Goal: Check status: Check status

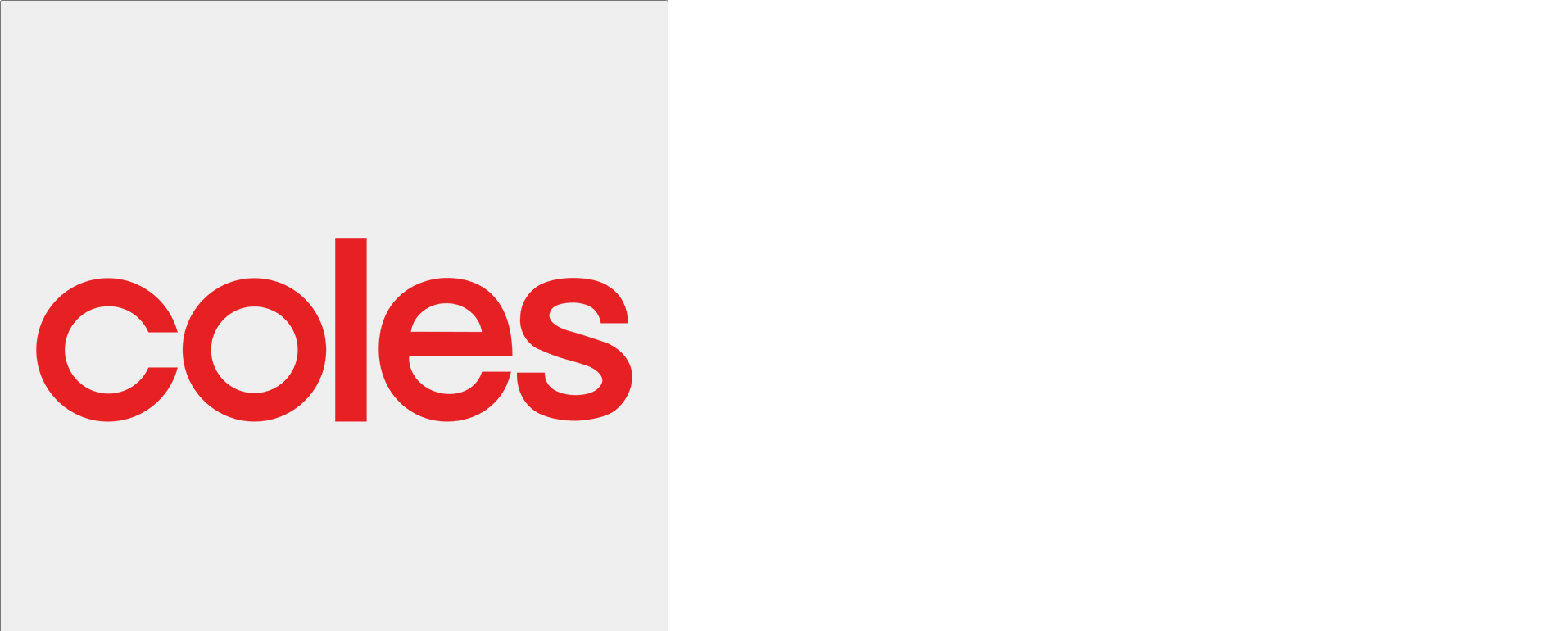
type input "1"
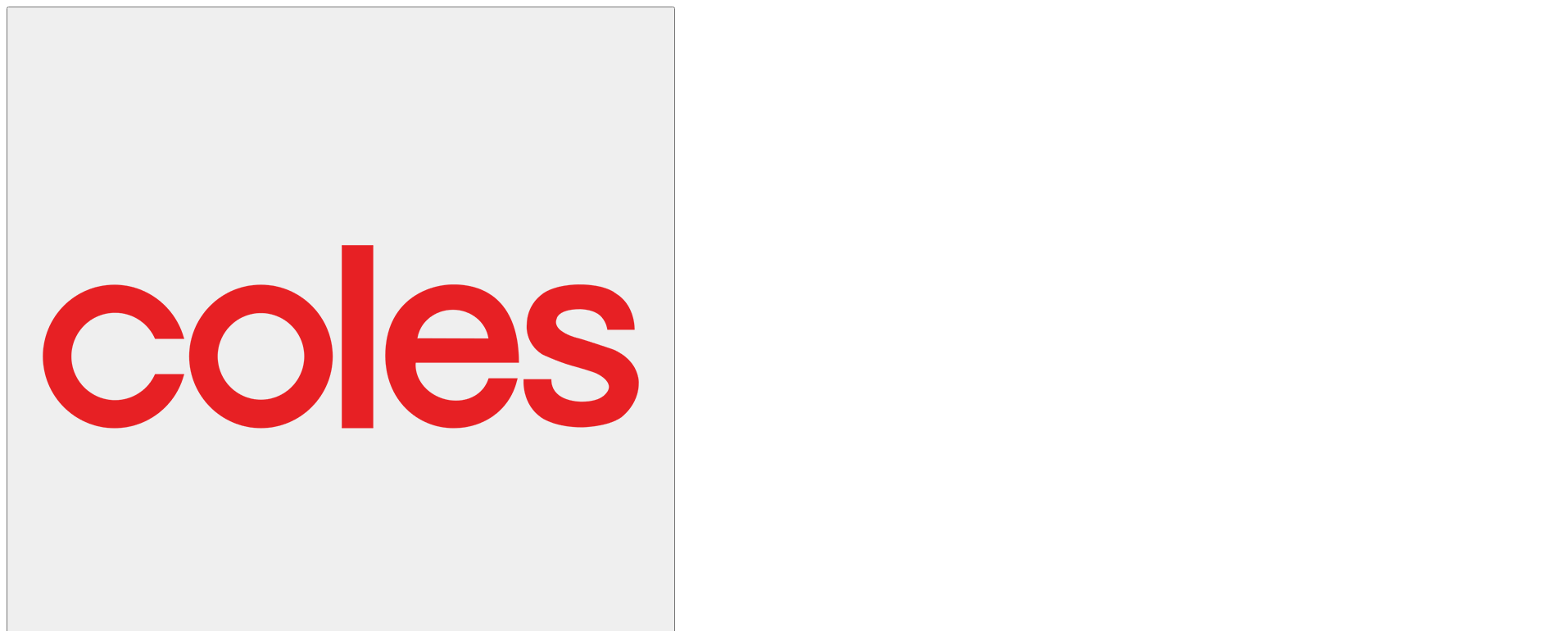
drag, startPoint x: 274, startPoint y: 56, endPoint x: 498, endPoint y: 54, distance: 224.0
paste input "216643148"
type input "216643148"
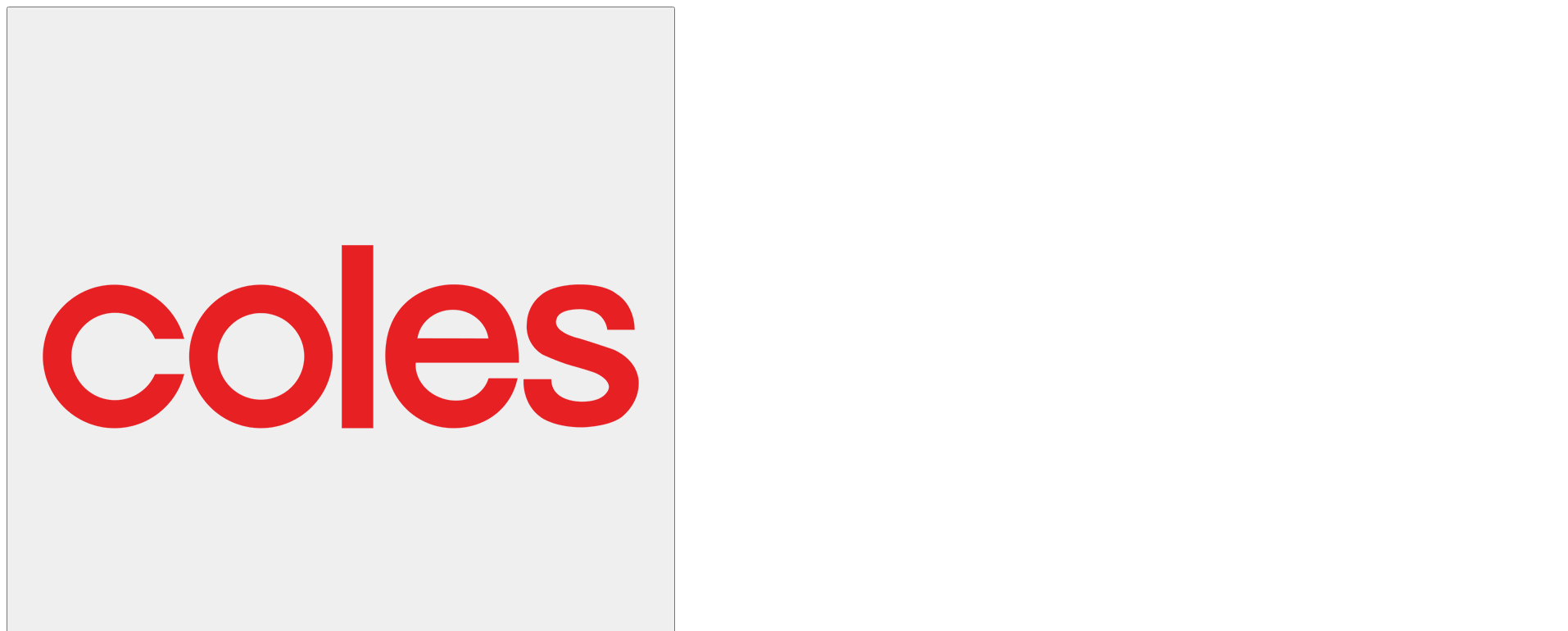
paste input "216643148"
type input "216643148"
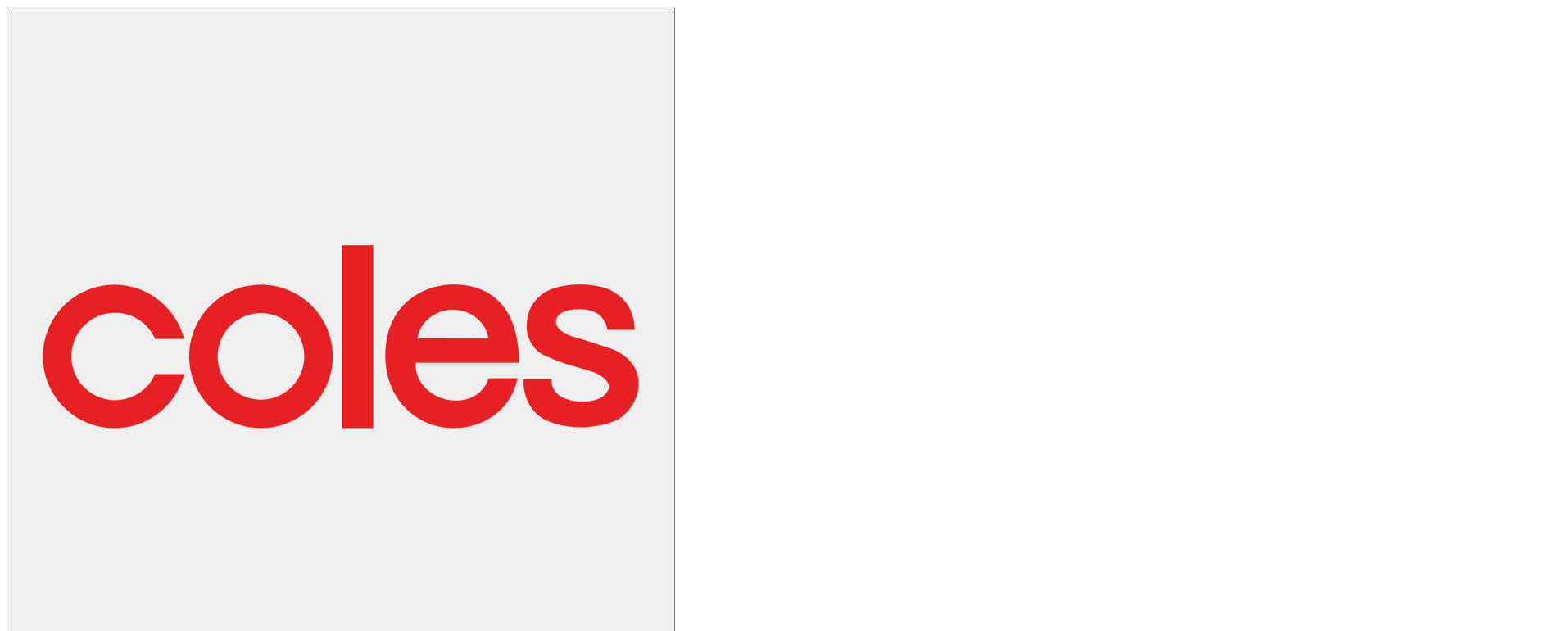
paste input "216643148"
type input "216643148"
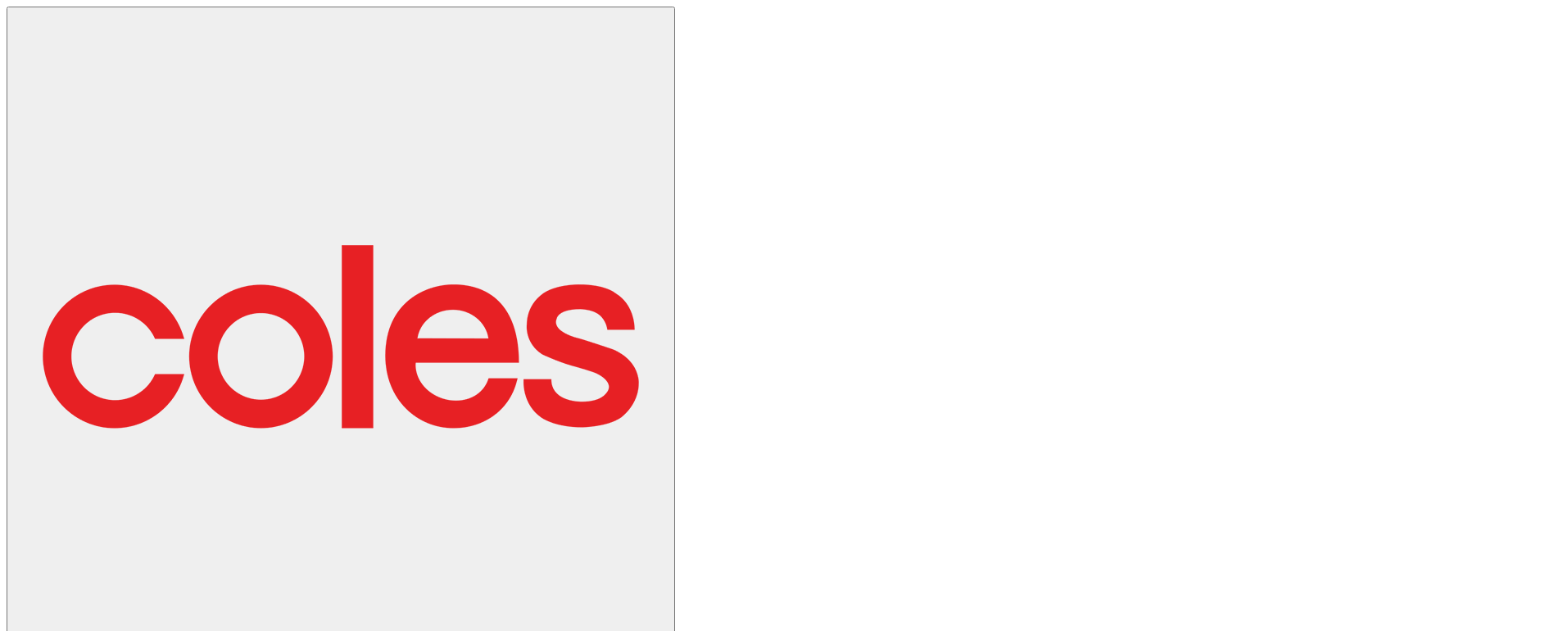
paste input "216643148"
type input "216643148"
